Goal: Navigation & Orientation: Find specific page/section

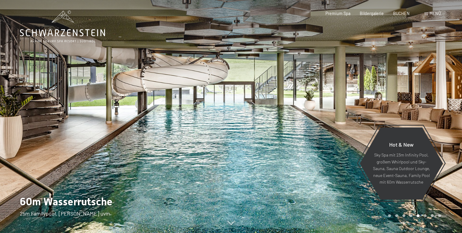
click at [430, 13] on span "Menü" at bounding box center [434, 13] width 11 height 5
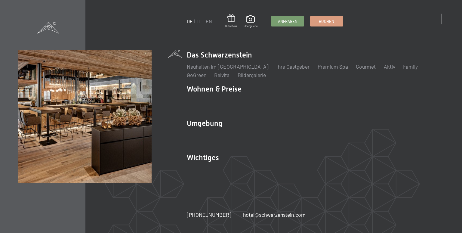
click at [438, 18] on span at bounding box center [441, 19] width 11 height 11
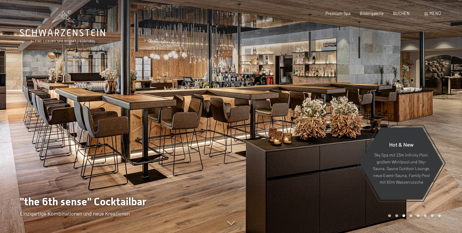
click at [428, 11] on div "Menü" at bounding box center [432, 14] width 17 height 6
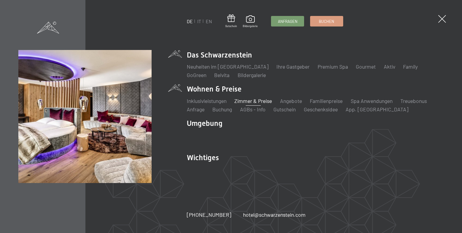
click at [250, 103] on link "Zimmer & Preise" at bounding box center [253, 100] width 38 height 7
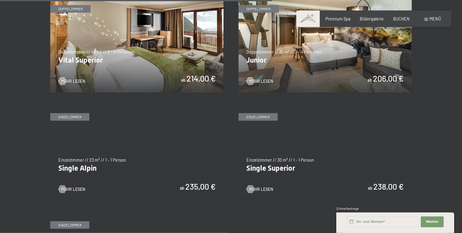
scroll to position [762, 0]
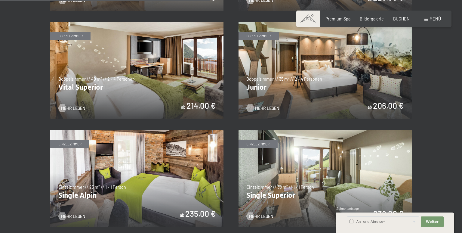
click at [261, 108] on span "Mehr Lesen" at bounding box center [267, 108] width 24 height 6
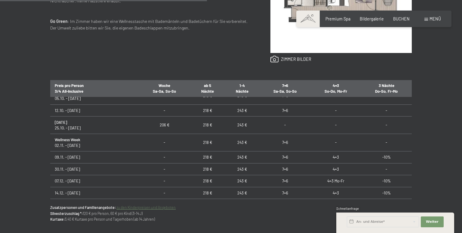
scroll to position [150, 0]
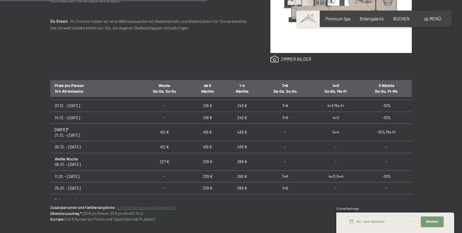
click at [228, 87] on th "1-4 Nächte" at bounding box center [242, 87] width 35 height 17
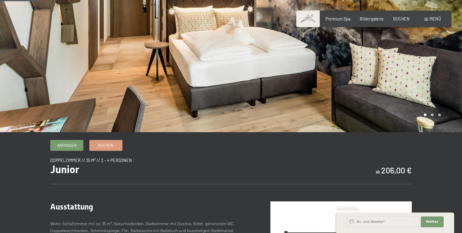
scroll to position [0, 0]
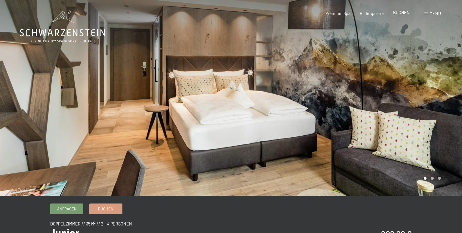
click at [398, 11] on span "BUCHEN" at bounding box center [401, 12] width 17 height 5
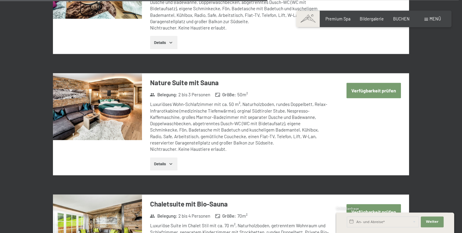
scroll to position [1179, 0]
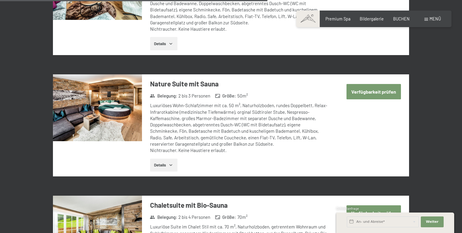
click at [429, 17] on div "Menü" at bounding box center [432, 19] width 17 height 6
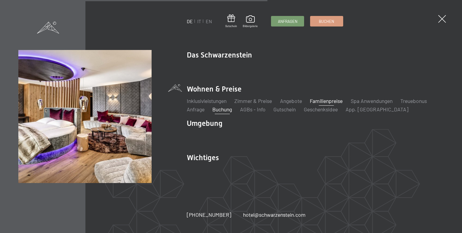
click at [327, 103] on link "Familienpreise" at bounding box center [326, 100] width 33 height 7
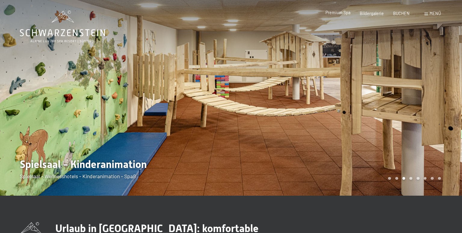
click at [348, 14] on span "Premium Spa" at bounding box center [337, 12] width 25 height 5
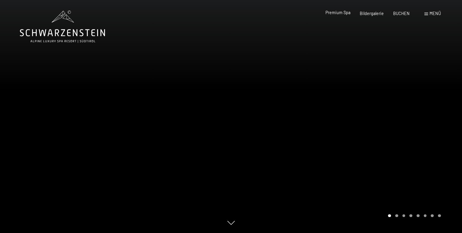
click at [342, 14] on span "Premium Spa" at bounding box center [337, 12] width 25 height 5
click at [379, 13] on span "Bildergalerie" at bounding box center [372, 12] width 24 height 5
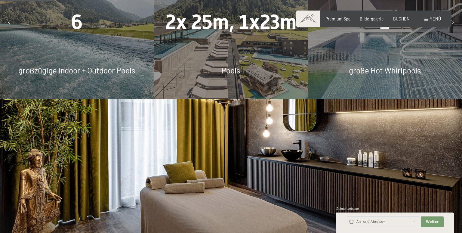
scroll to position [635, 0]
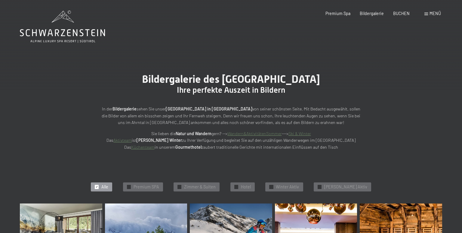
click at [433, 11] on span "Menü" at bounding box center [434, 13] width 11 height 5
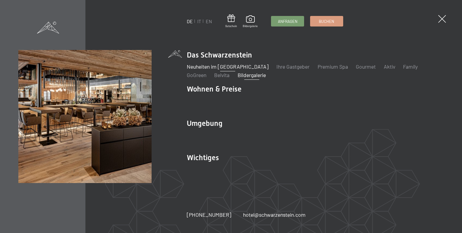
click at [198, 66] on link "Neuheiten im [GEOGRAPHIC_DATA]" at bounding box center [228, 66] width 82 height 7
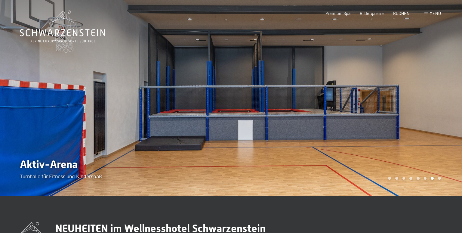
click at [209, 85] on div at bounding box center [115, 97] width 231 height 195
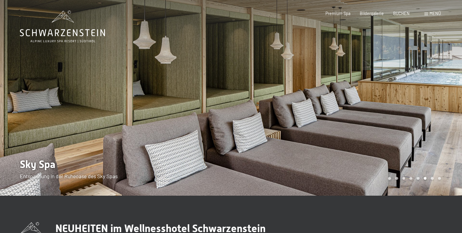
click at [209, 85] on div at bounding box center [115, 97] width 231 height 195
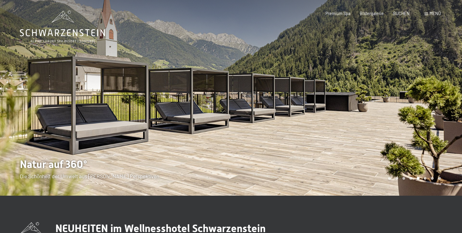
click at [209, 85] on div at bounding box center [115, 97] width 231 height 195
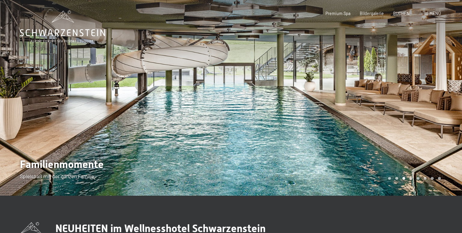
click at [209, 85] on div at bounding box center [115, 97] width 231 height 195
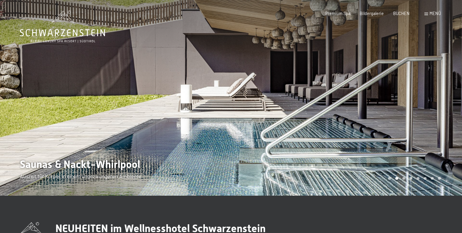
click at [209, 85] on div at bounding box center [115, 97] width 231 height 195
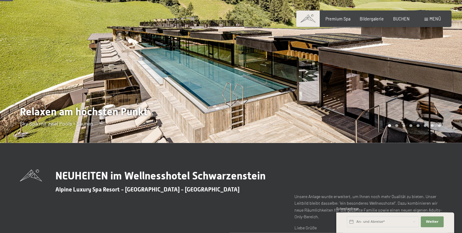
scroll to position [63, 0]
